Goal: Task Accomplishment & Management: Manage account settings

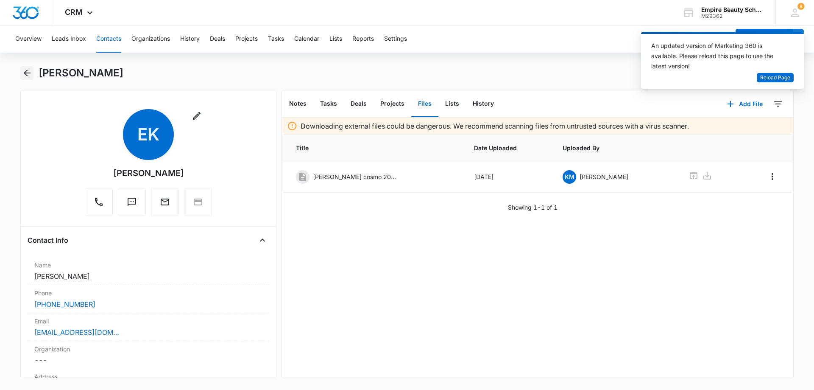
click at [26, 68] on icon "Back" at bounding box center [27, 73] width 10 height 10
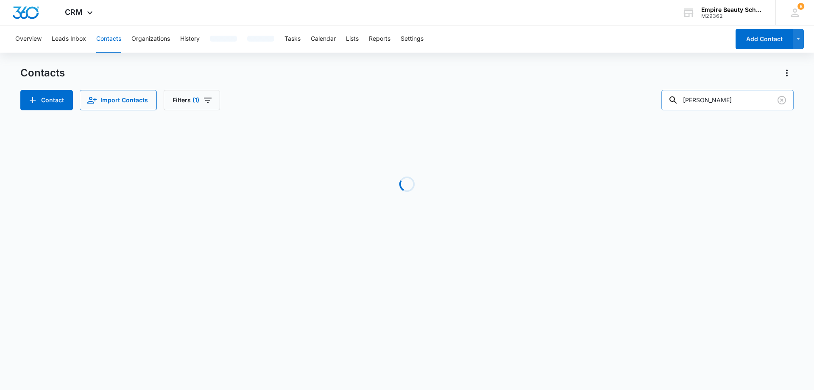
click at [724, 98] on input "[PERSON_NAME]" at bounding box center [727, 100] width 132 height 20
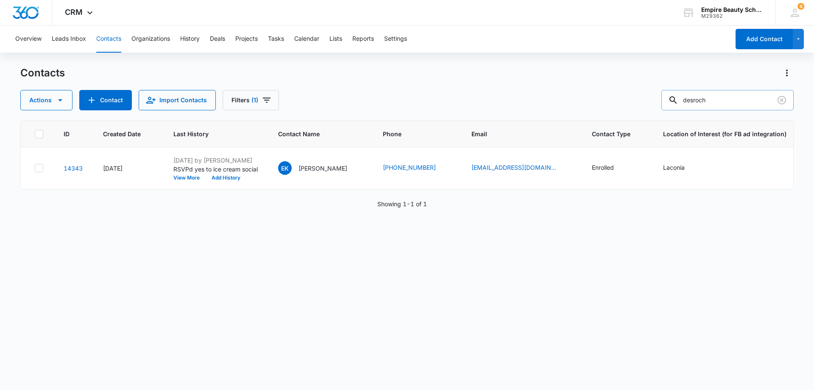
type input "desroch"
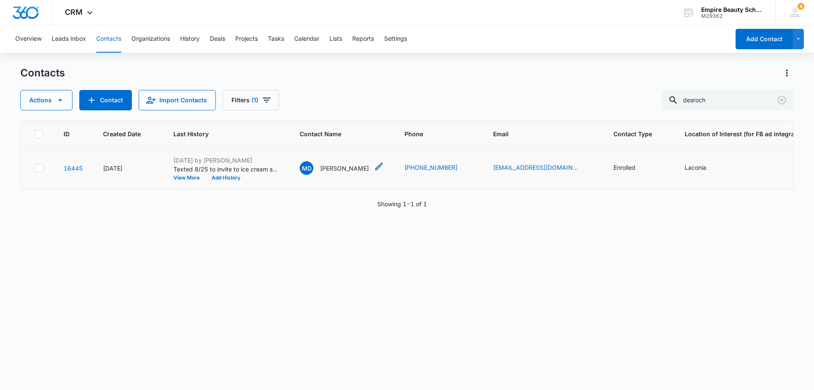
click at [351, 169] on p "Mackenzie Desrochers" at bounding box center [344, 168] width 49 height 9
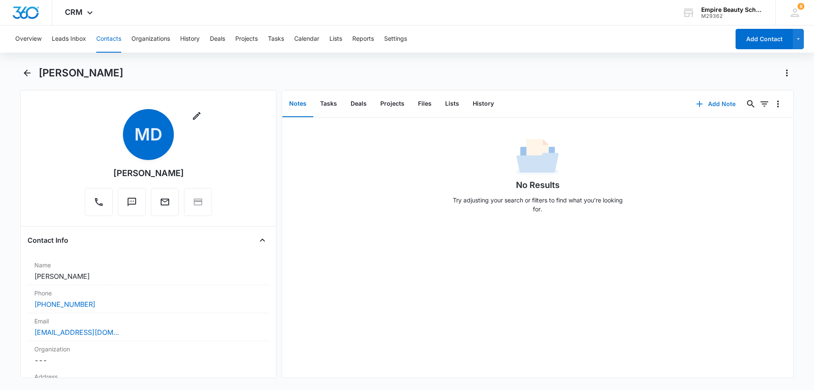
click at [709, 106] on button "Add Note" at bounding box center [716, 104] width 56 height 20
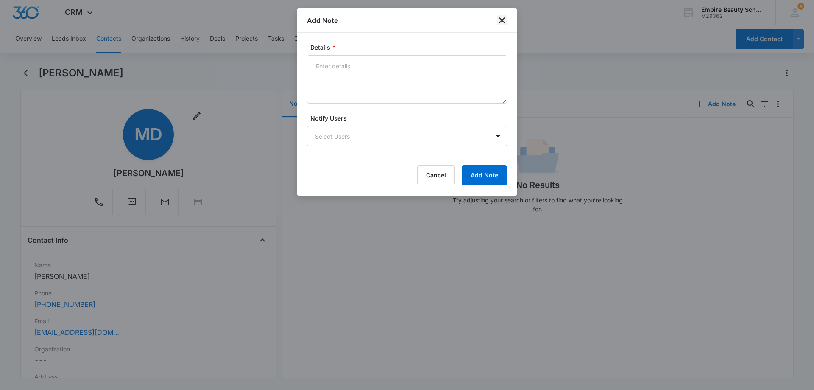
click at [502, 22] on icon "close" at bounding box center [502, 20] width 10 height 10
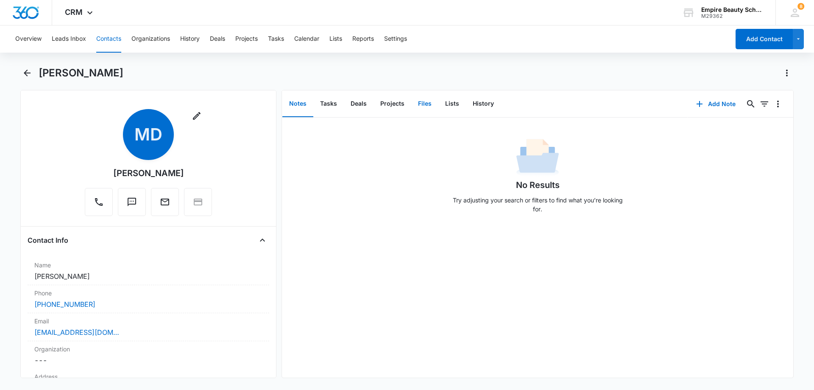
click at [421, 104] on button "Files" at bounding box center [424, 104] width 27 height 26
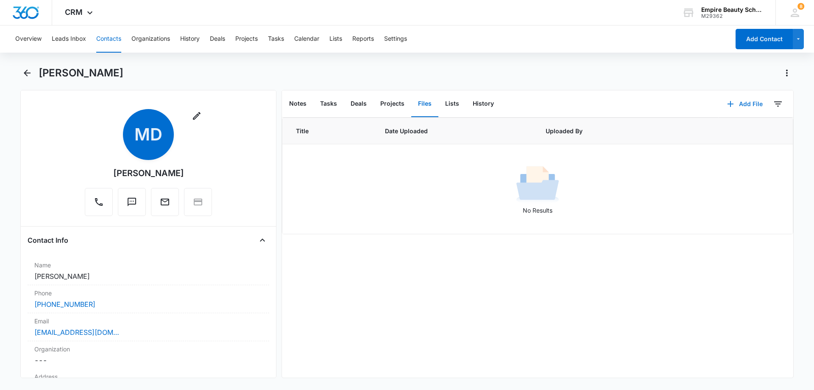
click at [752, 105] on button "Add File" at bounding box center [745, 104] width 53 height 20
click at [732, 131] on div "Upload Files" at bounding box center [734, 131] width 34 height 6
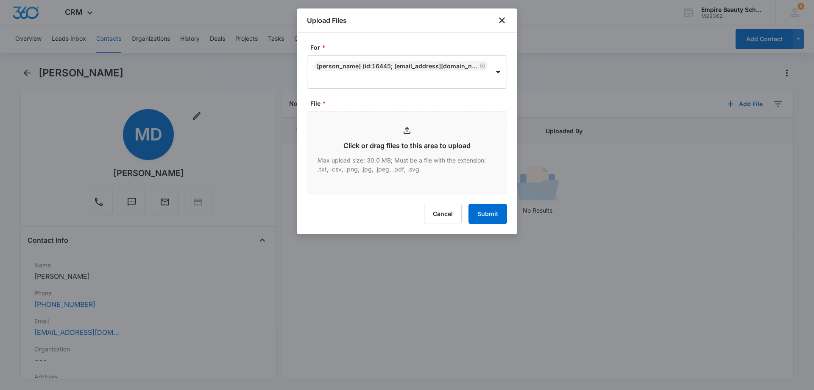
type input "C:\fakepath\Mackenzie Desrochers Sept Cos 2025.pdf"
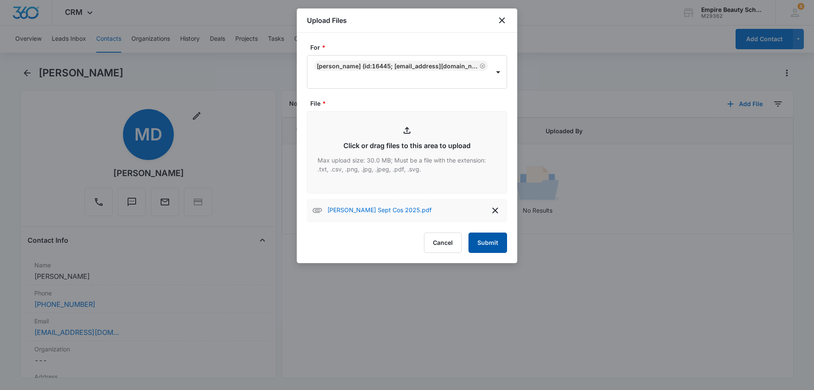
click at [494, 242] on button "Submit" at bounding box center [488, 242] width 39 height 20
